Goal: Task Accomplishment & Management: Manage account settings

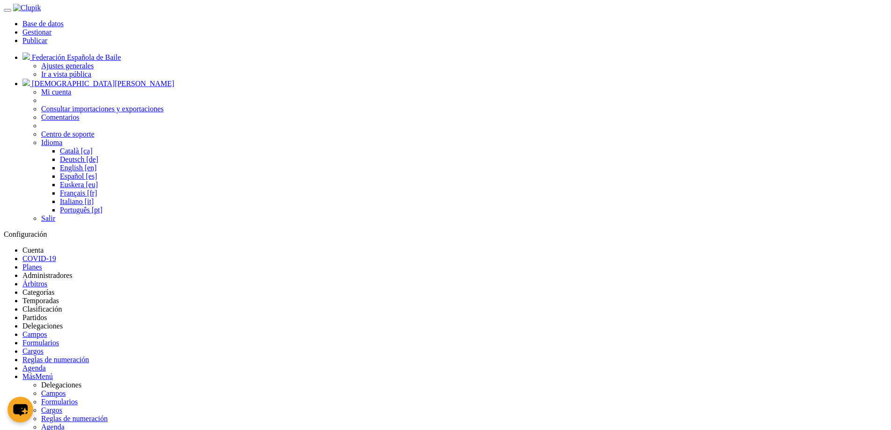
type input "Jugador"
checkbox input "true"
select select "selected"
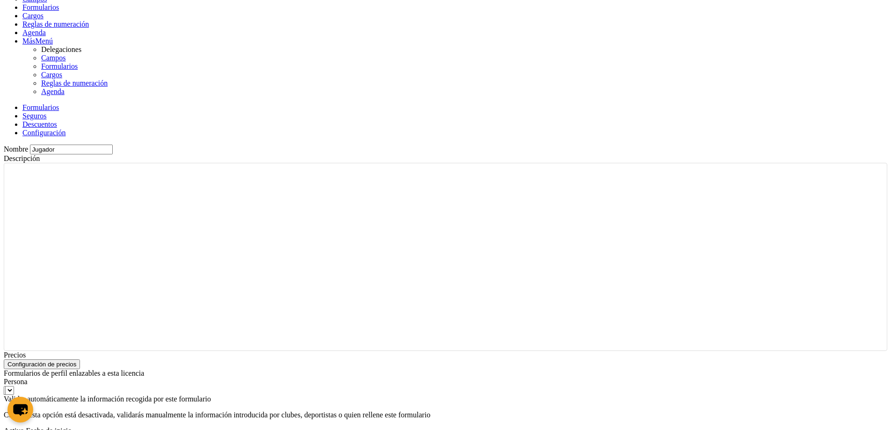
scroll to position [449, 0]
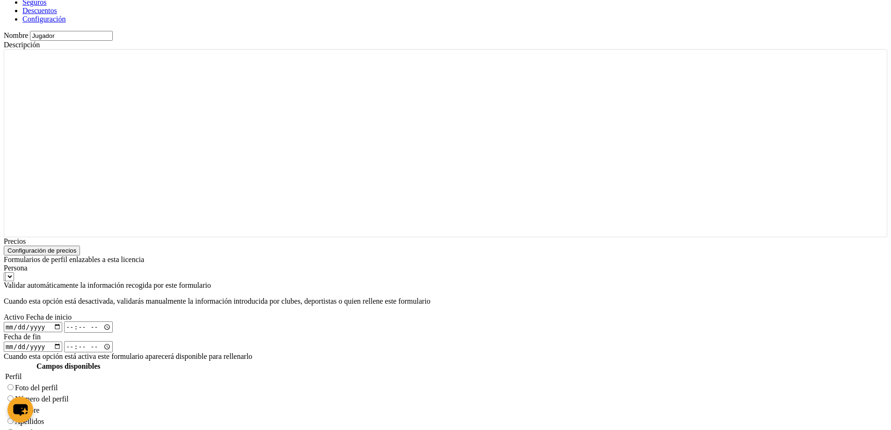
radio input "true"
select select
radio input "false"
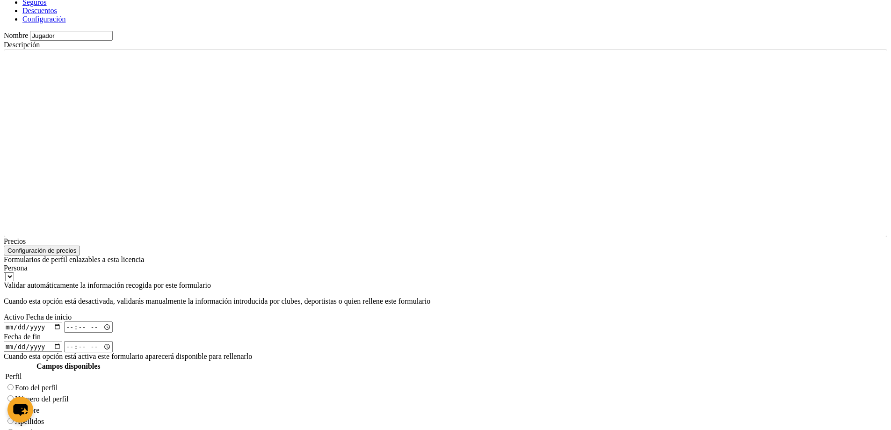
radio input "true"
checkbox input "true"
select select "player"
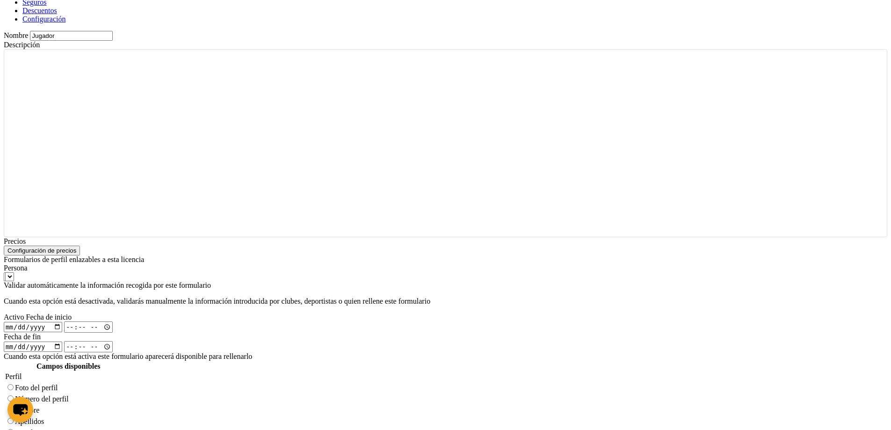
radio input "false"
radio input "true"
checkbox input "false"
select select
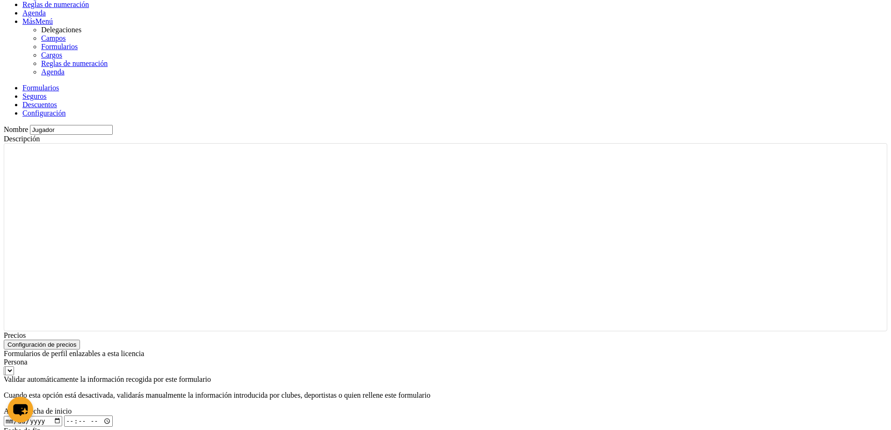
scroll to position [0, 0]
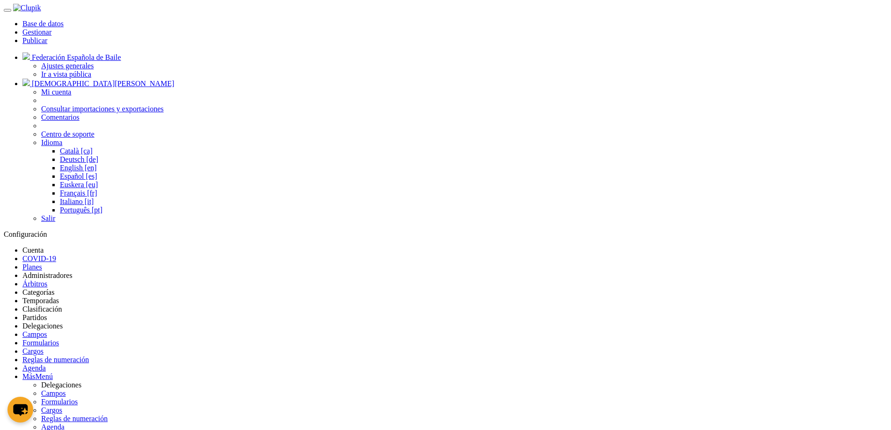
click at [64, 20] on link "Base de datos" at bounding box center [42, 24] width 41 height 8
